Goal: Task Accomplishment & Management: Manage account settings

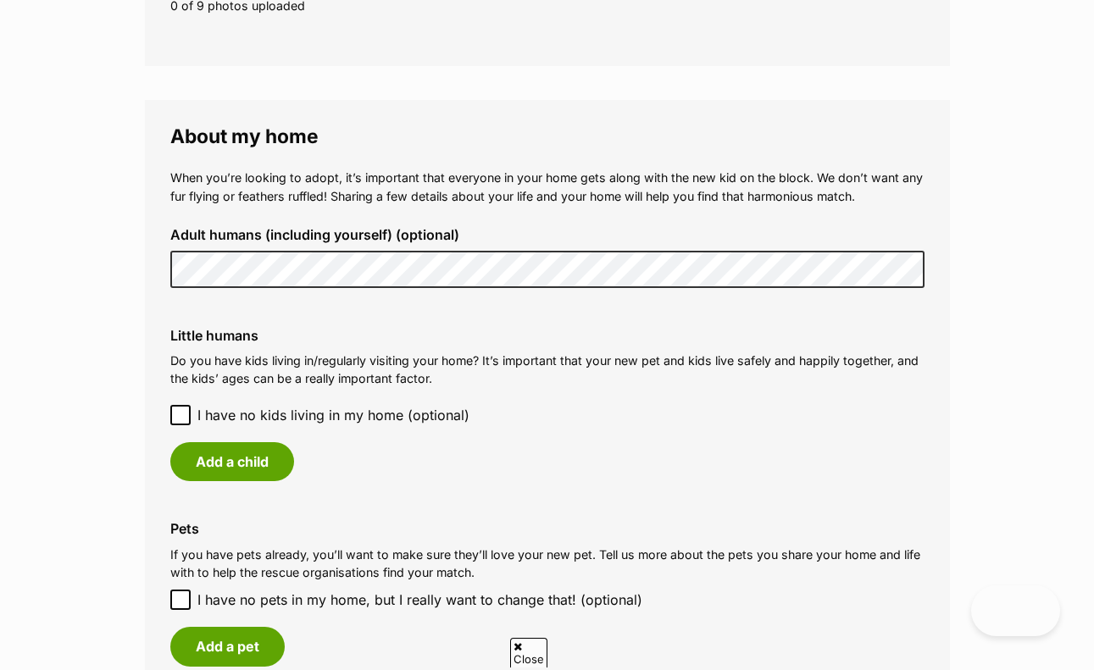
click at [179, 409] on icon at bounding box center [181, 415] width 12 height 12
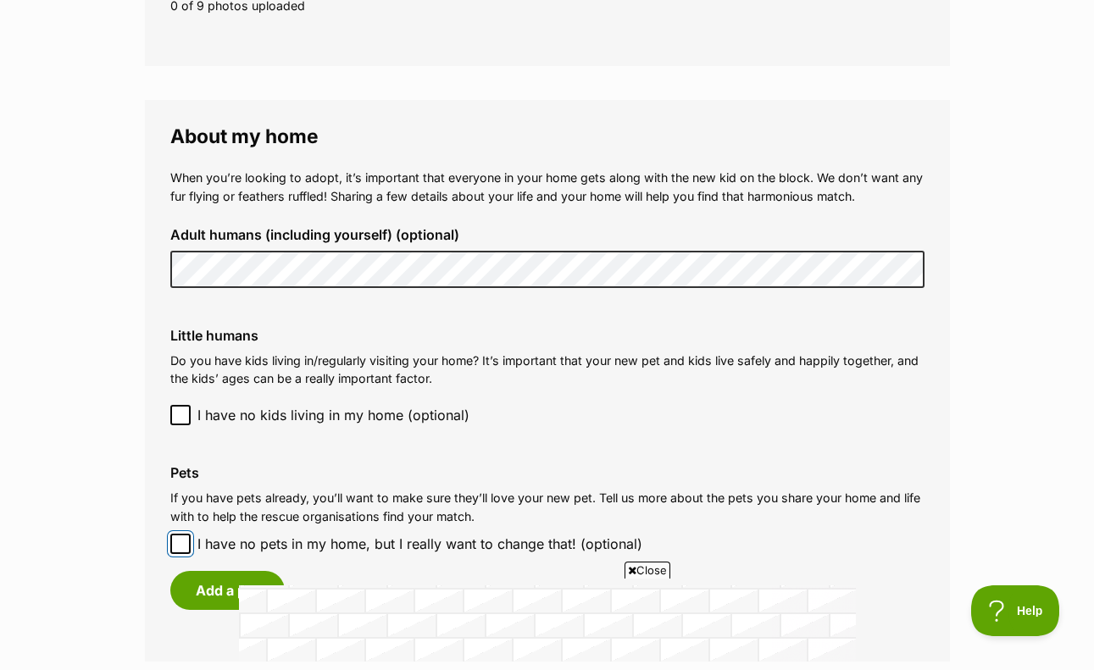
click at [171, 534] on input "I have no pets in my home, but I really want to change that! (optional)" at bounding box center [180, 544] width 20 height 20
checkbox input "true"
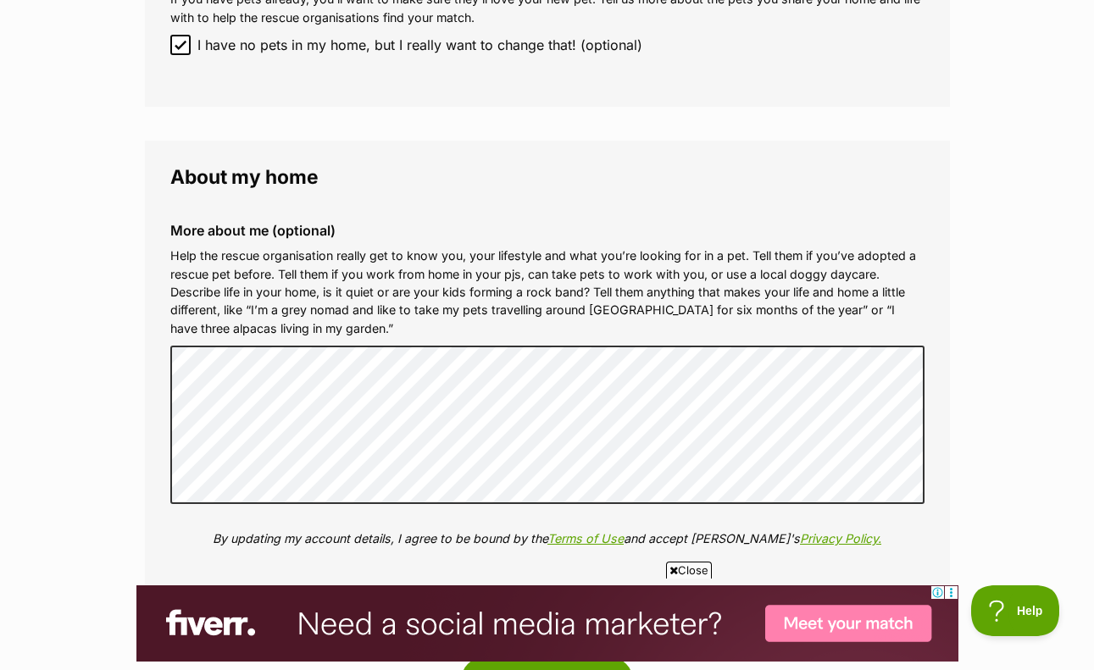
click at [660, 591] on img at bounding box center [547, 623] width 822 height 76
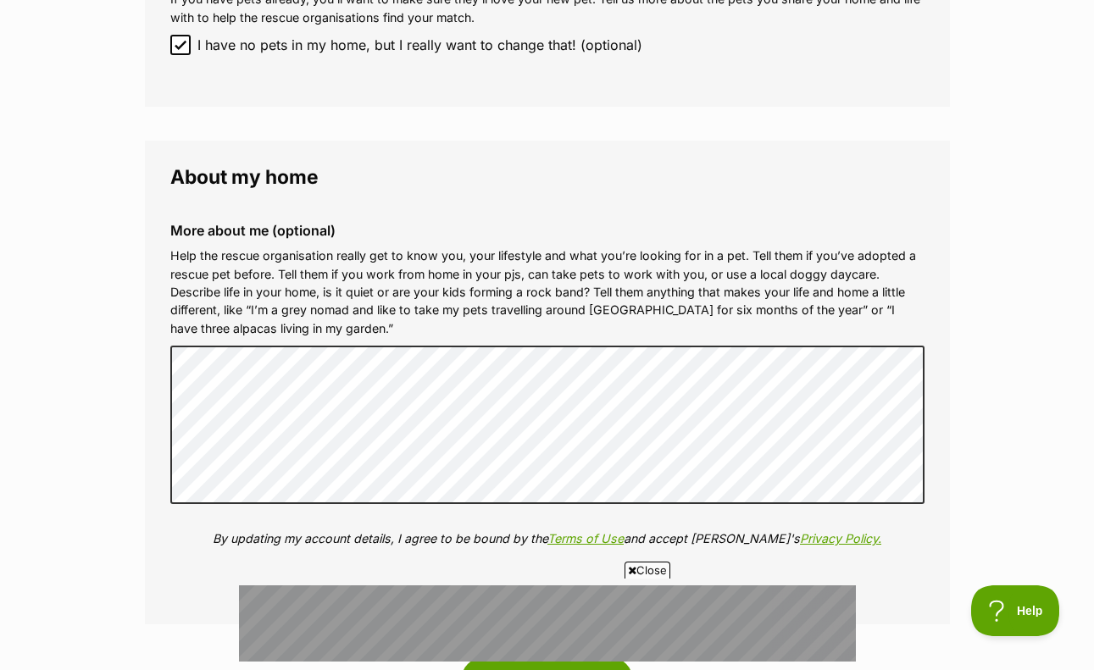
click at [629, 570] on icon at bounding box center [632, 570] width 8 height 11
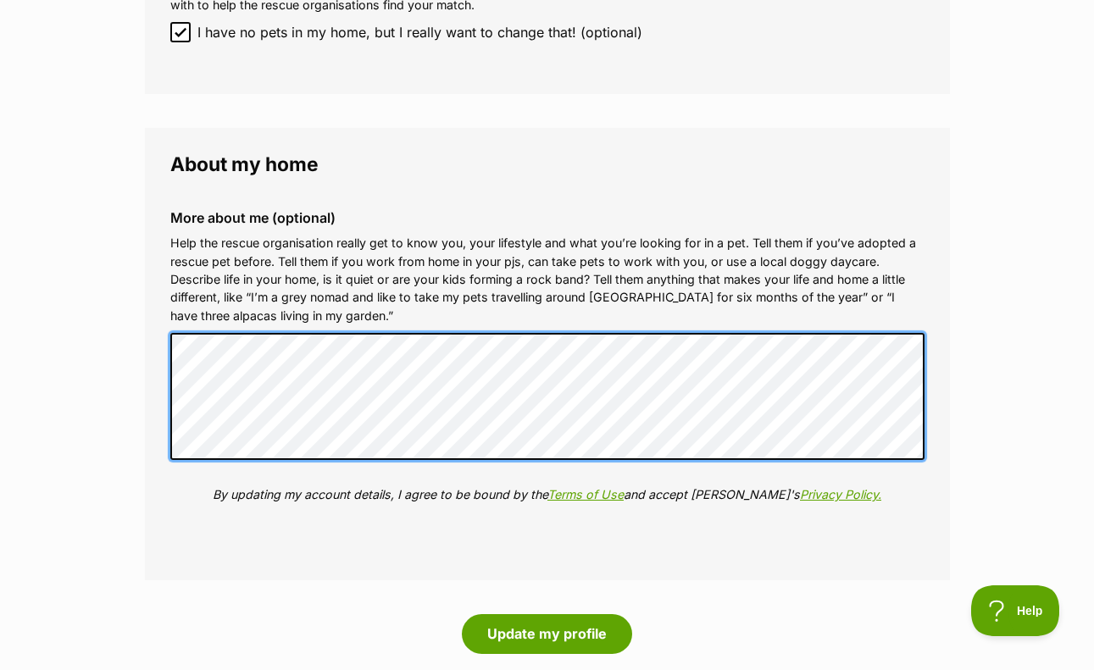
scroll to position [1695, 0]
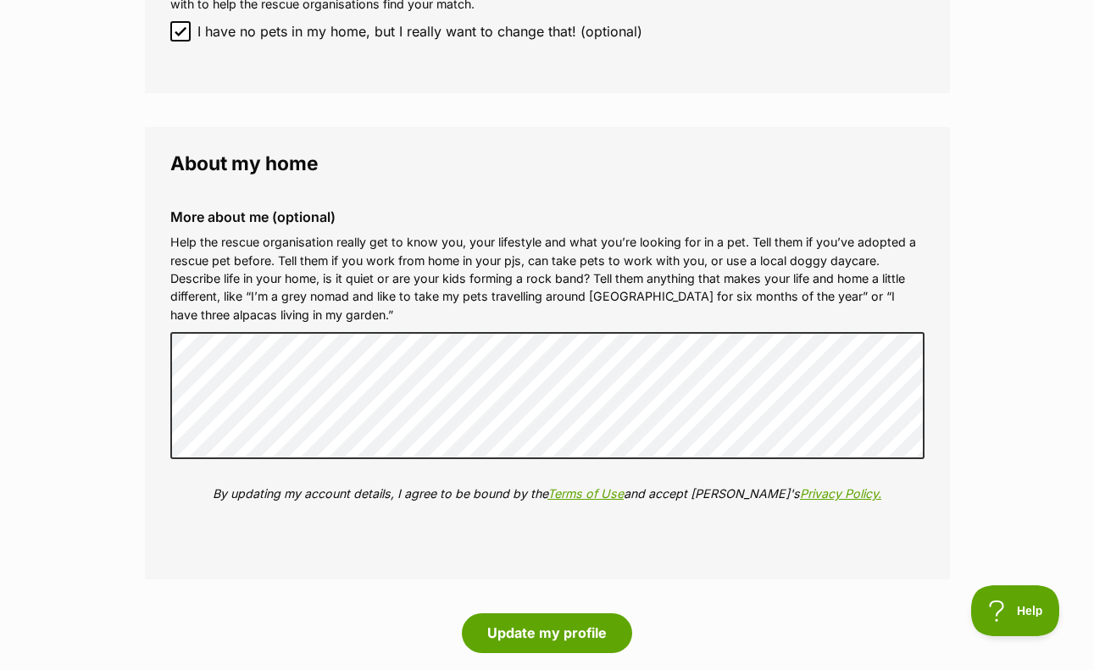
click at [233, 515] on fieldset "About my home More about me (optional) Help the rescue organisation really get …" at bounding box center [547, 353] width 805 height 453
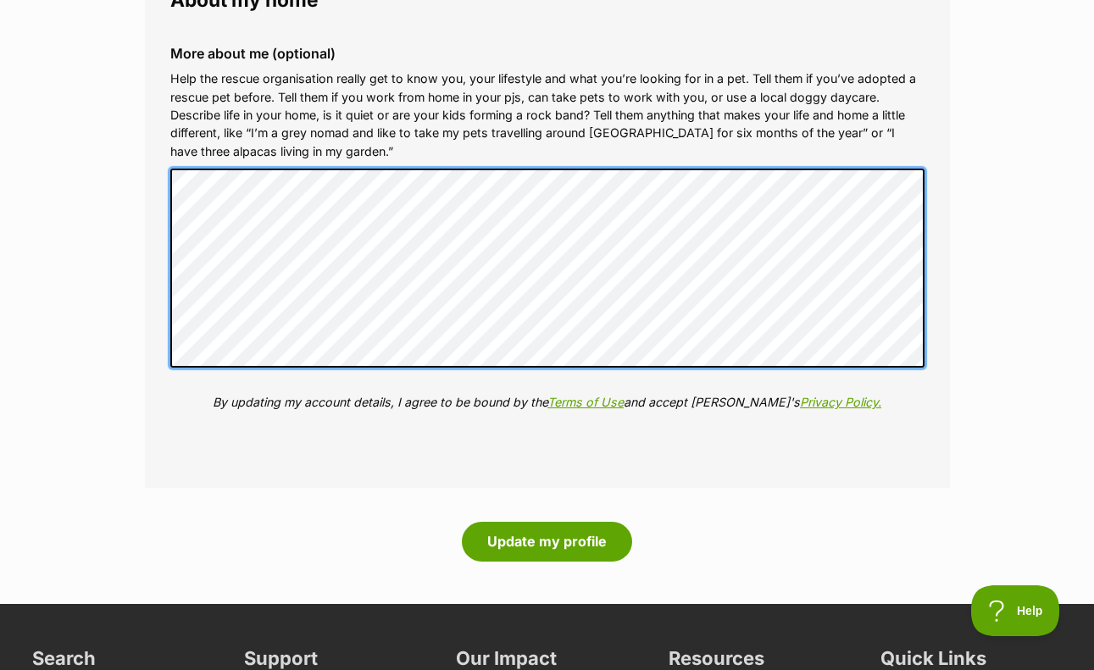
scroll to position [1861, 0]
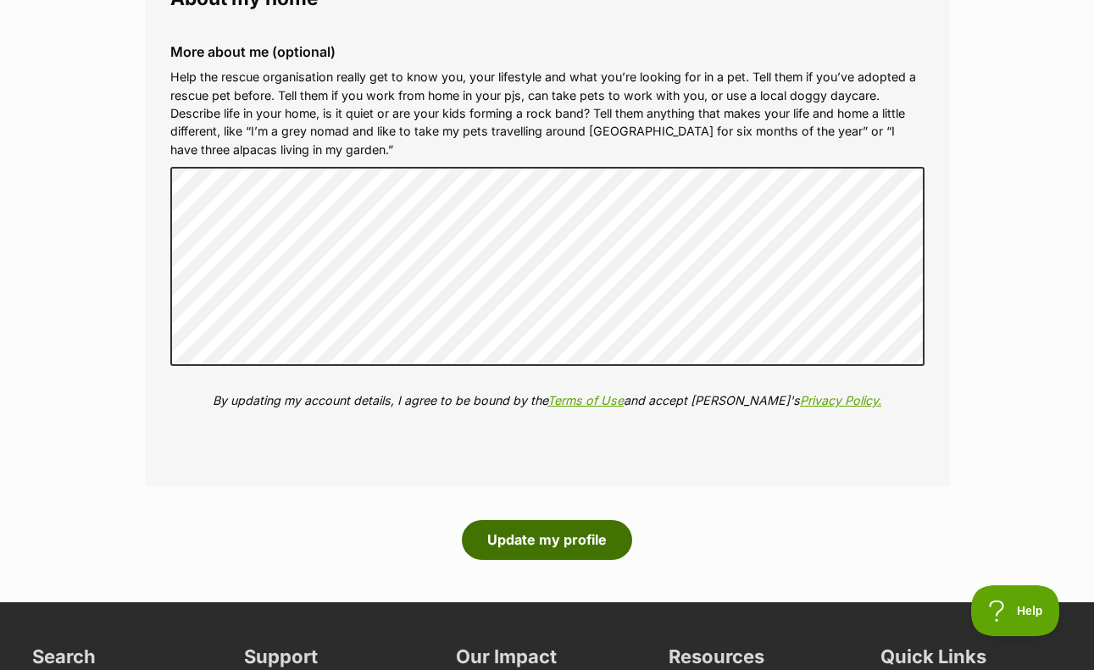
click at [546, 520] on button "Update my profile" at bounding box center [547, 539] width 170 height 39
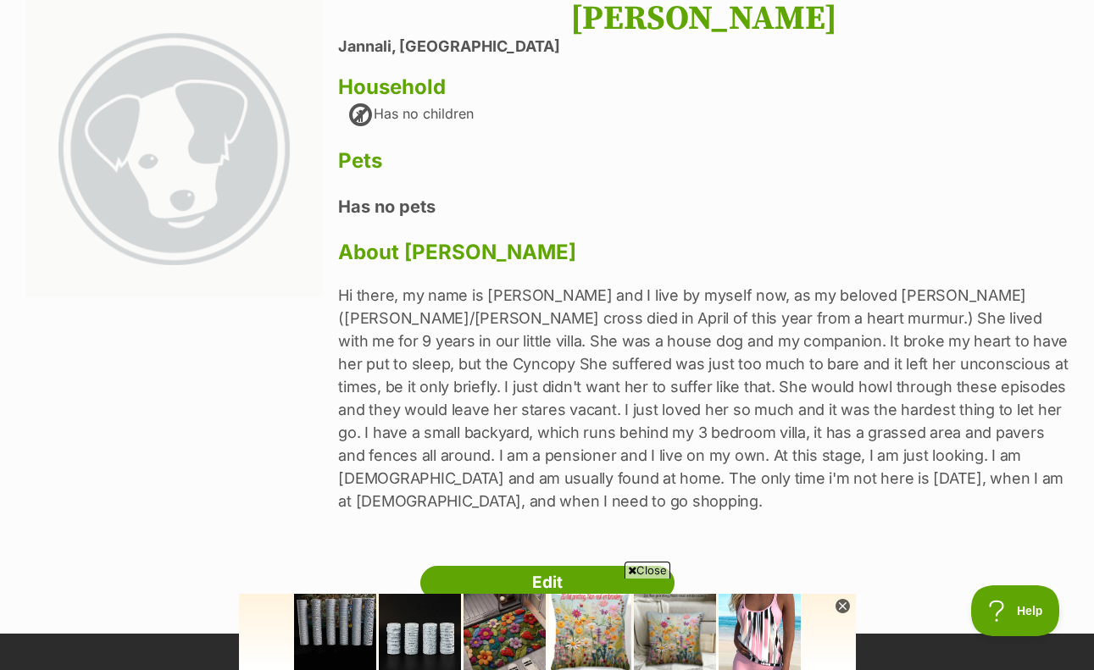
scroll to position [189, 0]
click at [894, 447] on p "Hi there, my name is Sharron and I live by myself now, as my beloved Minnie (Si…" at bounding box center [703, 398] width 730 height 229
click at [870, 439] on p "Hi there, my name is Sharron and I live by myself now, as my beloved Minnie (Si…" at bounding box center [703, 398] width 730 height 229
click at [839, 448] on p "Hi there, my name is Sharron and I live by myself now, as my beloved Minnie (Si…" at bounding box center [703, 398] width 730 height 229
click at [512, 566] on link "Edit" at bounding box center [547, 583] width 254 height 34
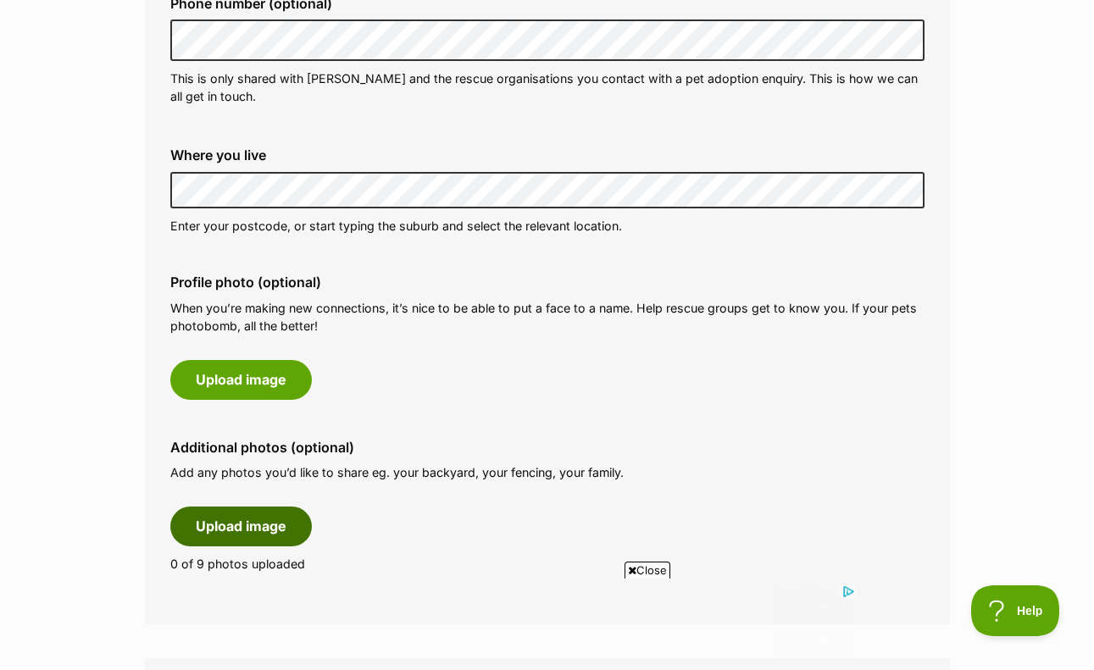
click at [229, 507] on button "Upload image" at bounding box center [240, 526] width 141 height 39
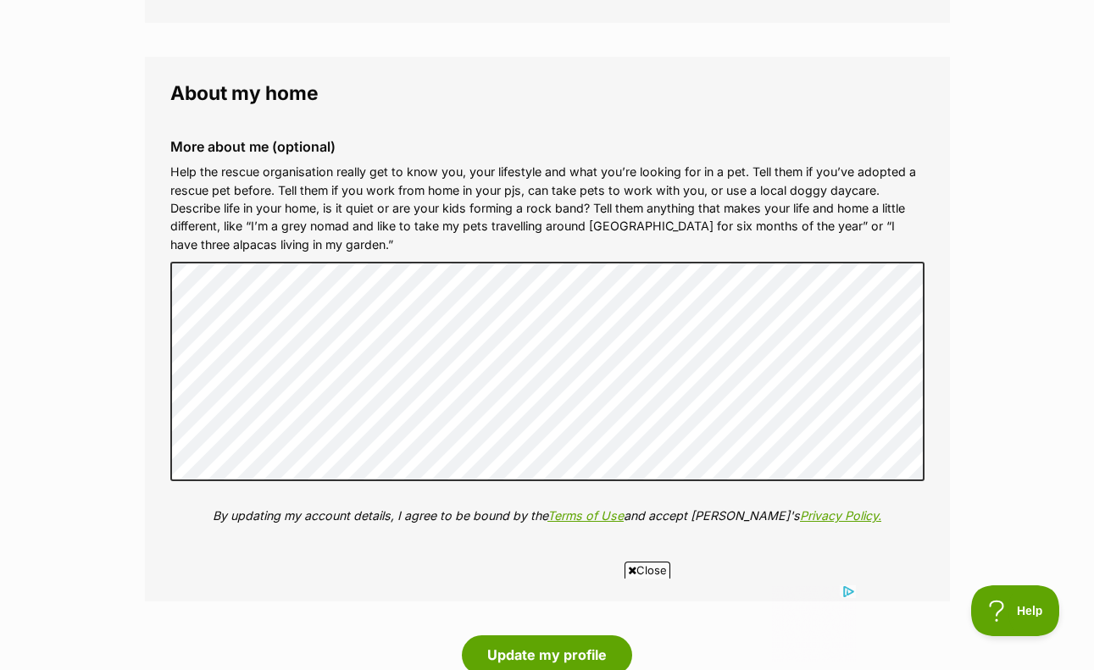
click at [630, 570] on icon at bounding box center [632, 570] width 8 height 11
click at [528, 635] on button "Update my profile" at bounding box center [547, 654] width 170 height 39
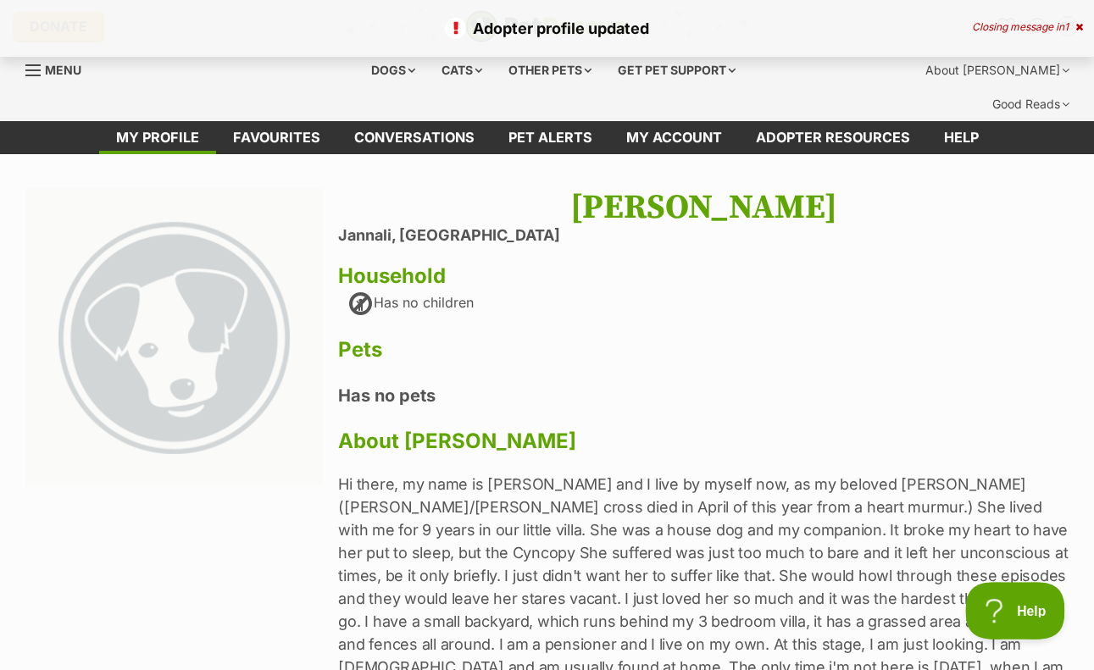
click at [1002, 615] on button "Help" at bounding box center [1009, 607] width 88 height 51
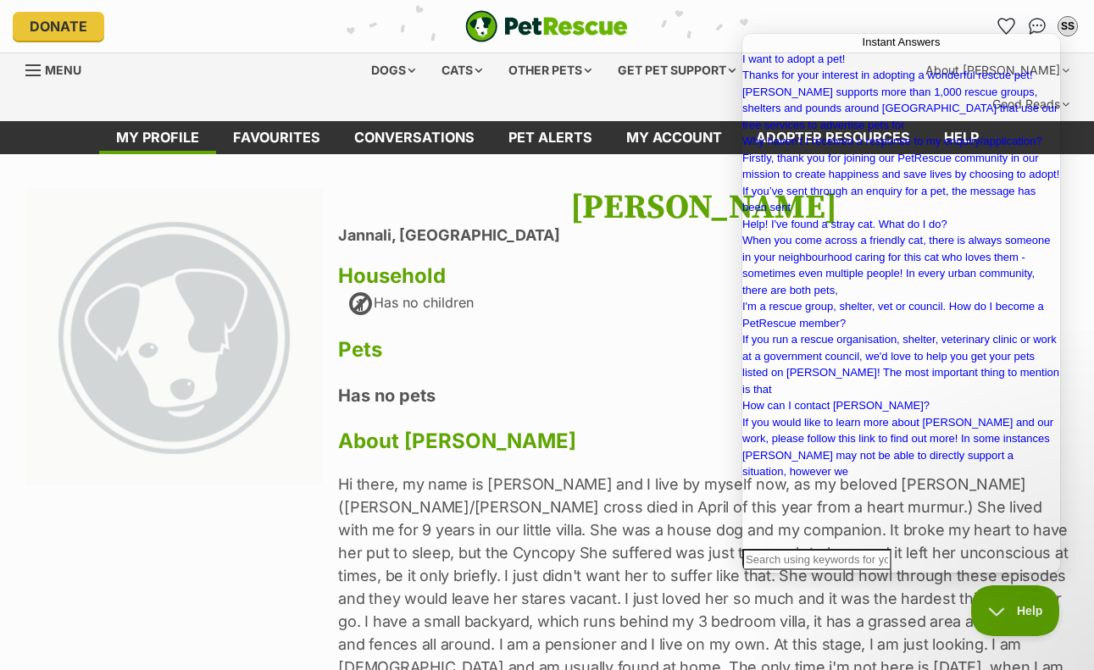
click at [73, 224] on img at bounding box center [173, 336] width 297 height 297
click at [1080, 121] on nav "My profile Favourites Conversations Pet alerts My account Adopter resources Help" at bounding box center [547, 137] width 1076 height 33
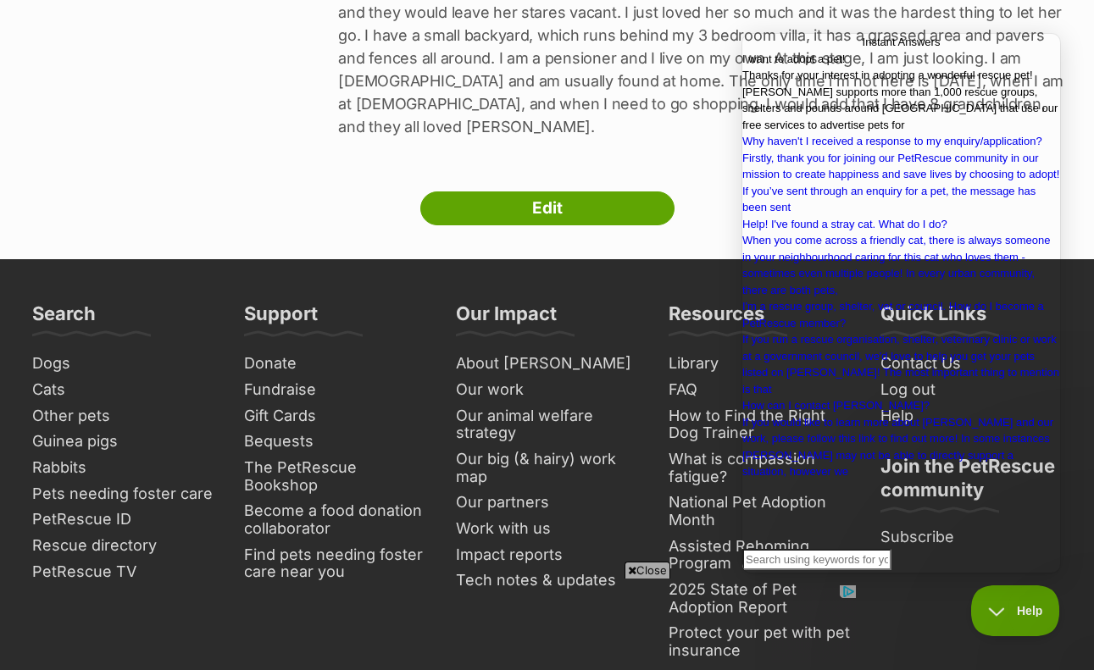
click at [1027, 83] on link "I want to adopt a pet! Thanks for your interest in adopting a wonderful rescue …" at bounding box center [901, 92] width 318 height 83
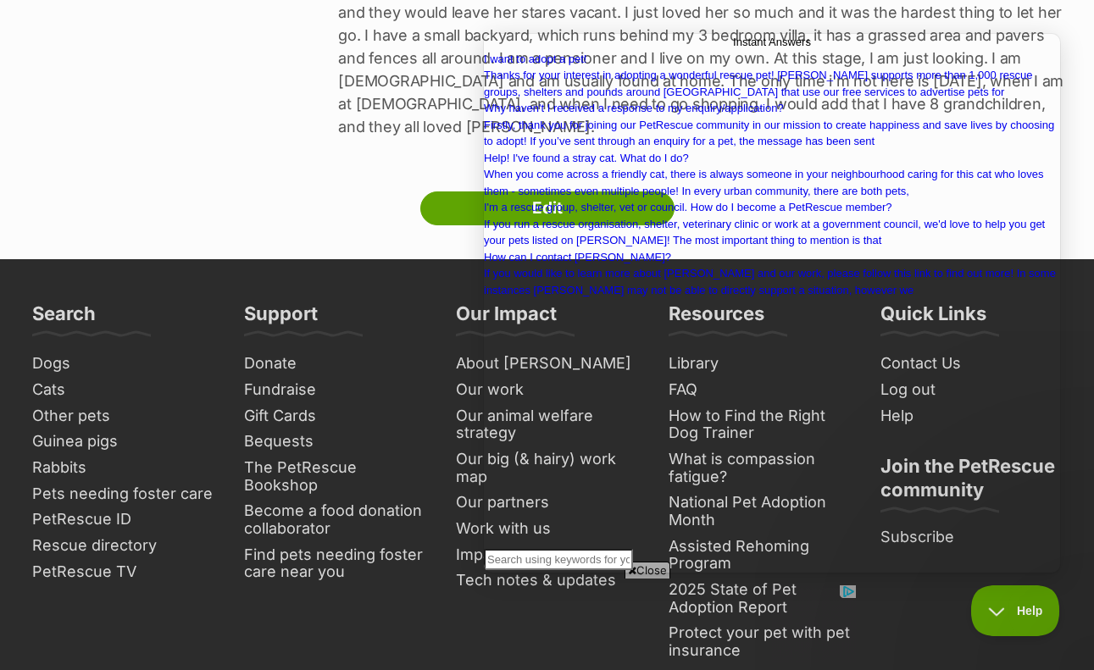
click at [497, 599] on button "Close" at bounding box center [491, 610] width 14 height 22
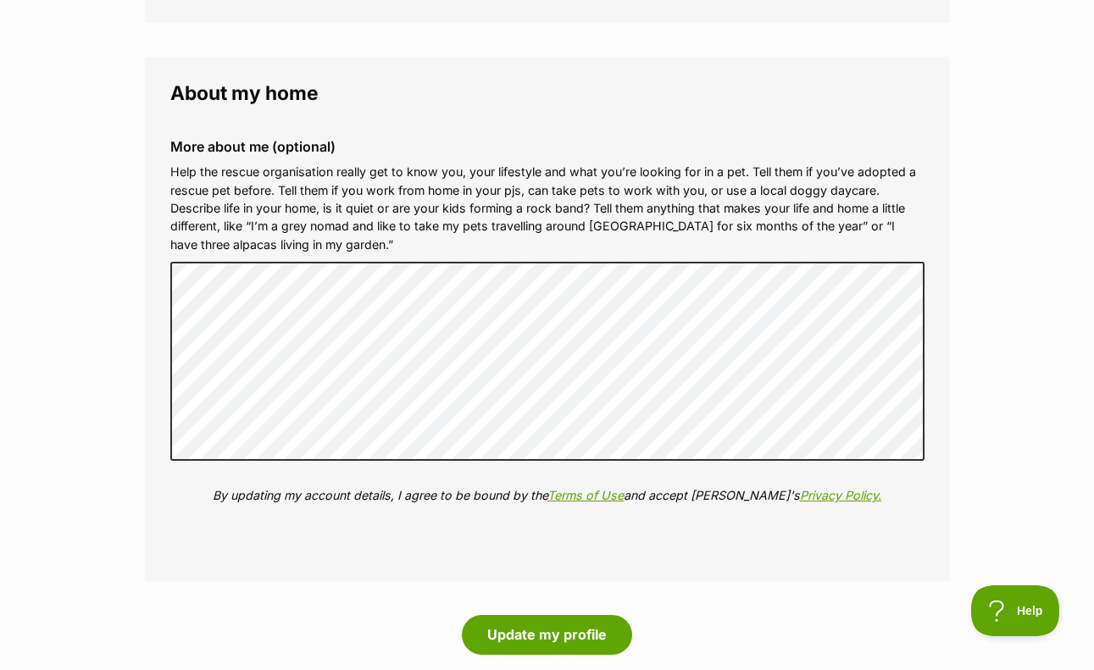
scroll to position [20, 0]
